Goal: Task Accomplishment & Management: Use online tool/utility

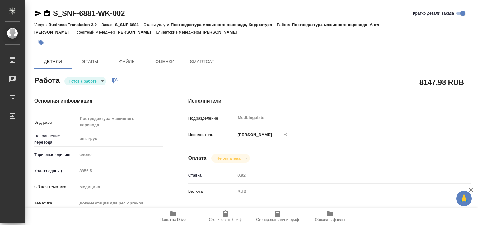
type textarea "x"
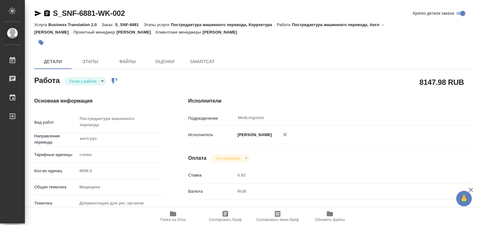
type textarea "x"
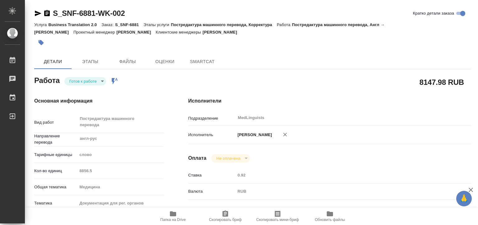
type textarea "x"
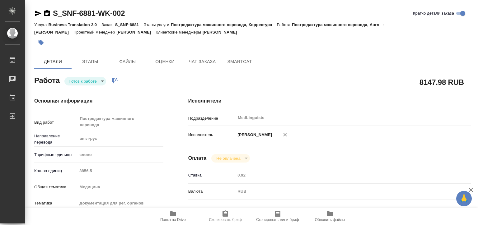
type textarea "x"
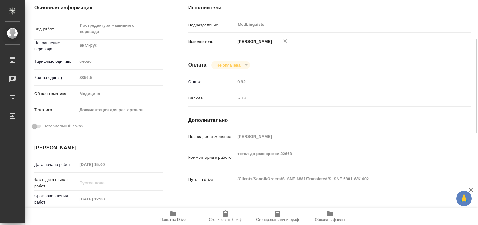
type textarea "x"
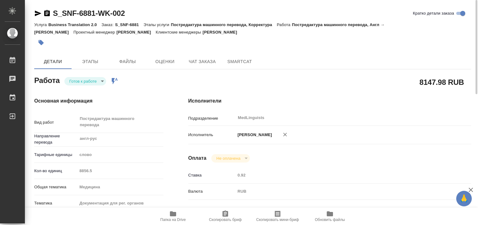
type textarea "x"
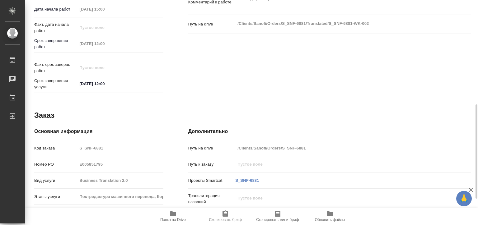
scroll to position [312, 0]
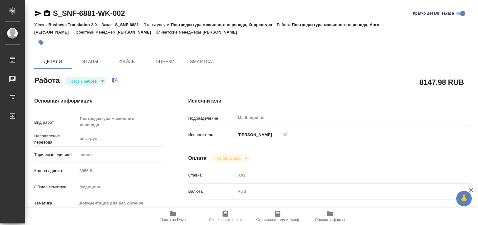
type textarea "x"
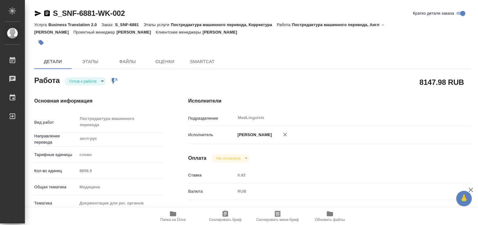
type textarea "x"
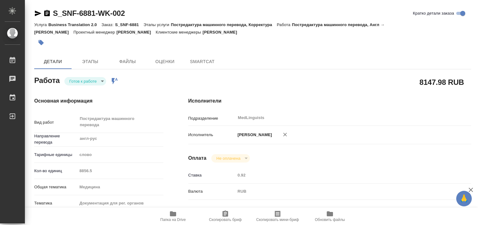
type textarea "x"
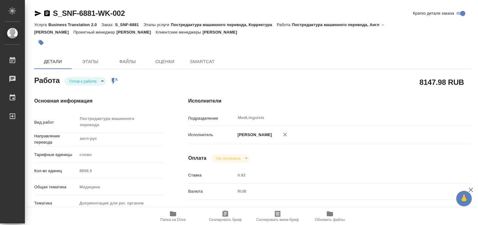
type textarea "x"
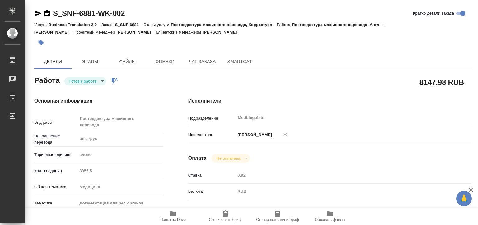
type textarea "x"
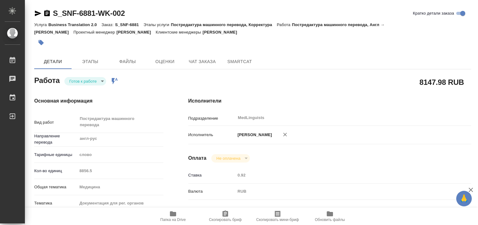
scroll to position [31, 0]
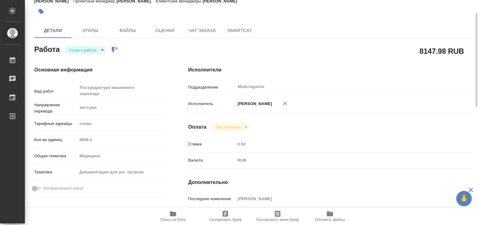
type textarea "x"
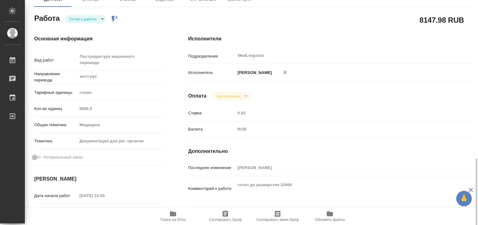
scroll to position [156, 0]
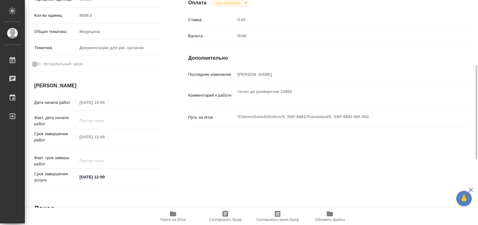
type textarea "x"
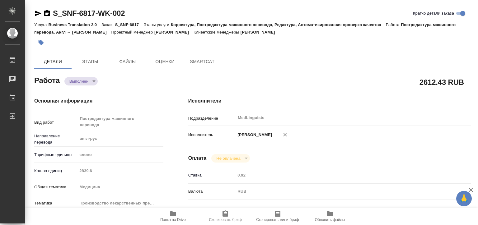
type textarea "x"
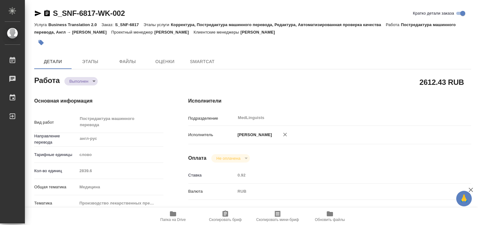
type textarea "x"
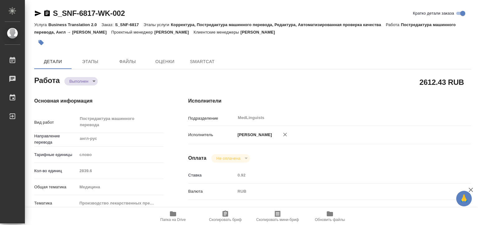
type textarea "x"
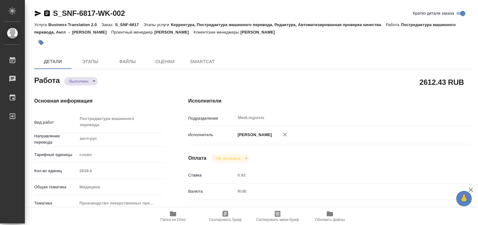
type textarea "x"
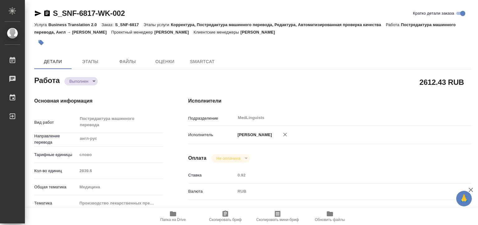
type textarea "x"
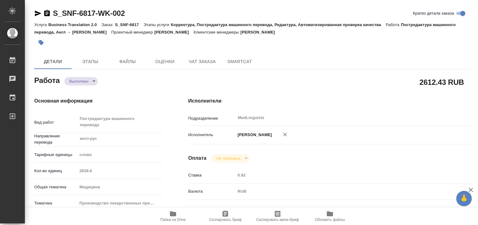
type textarea "x"
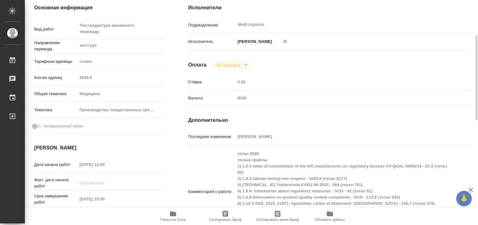
scroll to position [156, 0]
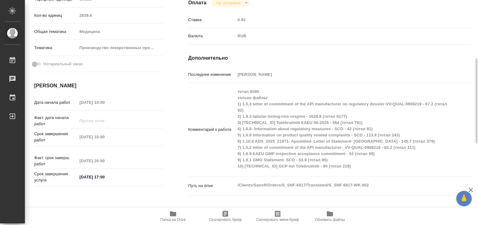
type textarea "x"
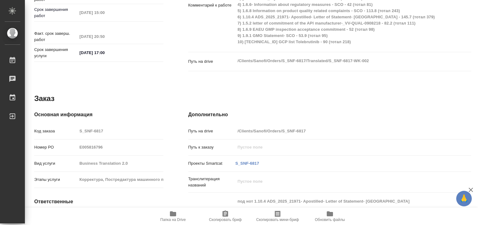
scroll to position [372, 0]
